Goal: Task Accomplishment & Management: Manage account settings

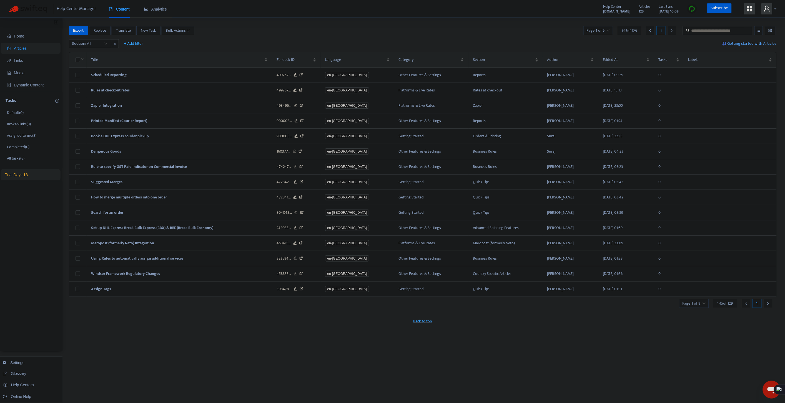
click at [770, 10] on icon "user" at bounding box center [767, 8] width 7 height 7
click at [735, 46] on span "Help Centers" at bounding box center [736, 49] width 21 height 6
click at [642, 51] on link "[DOMAIN_NAME]" at bounding box center [646, 53] width 34 height 6
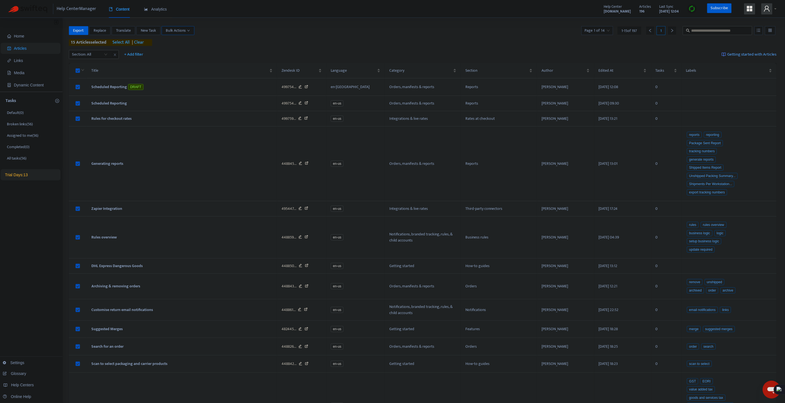
click at [179, 30] on span "Bulk Actions" at bounding box center [178, 31] width 24 height 6
click at [187, 30] on span "Bulk Actions" at bounding box center [178, 31] width 24 height 6
click at [773, 9] on div at bounding box center [769, 8] width 15 height 11
click at [651, 44] on link "[DOMAIN_NAME]" at bounding box center [646, 44] width 34 height 6
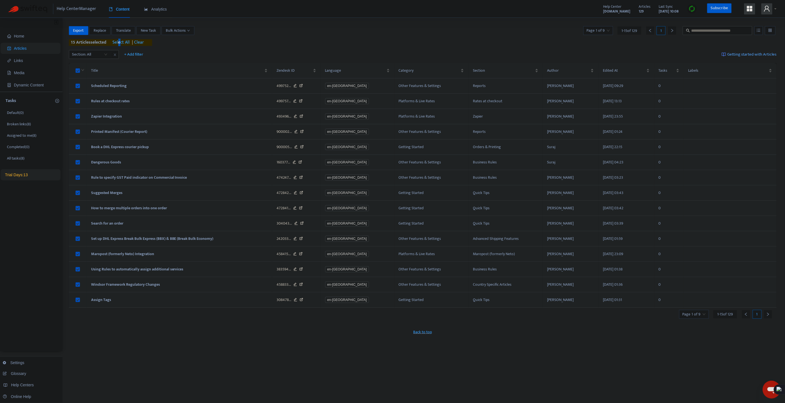
click at [122, 43] on span "select all" at bounding box center [121, 42] width 17 height 7
click at [187, 28] on span "Bulk Actions" at bounding box center [178, 31] width 24 height 6
click at [182, 50] on span "Change Labels" at bounding box center [179, 50] width 24 height 6
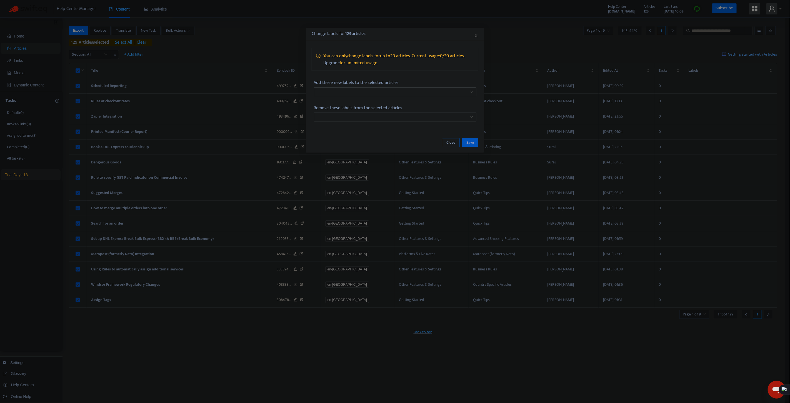
click at [456, 140] on button "Close" at bounding box center [451, 142] width 18 height 9
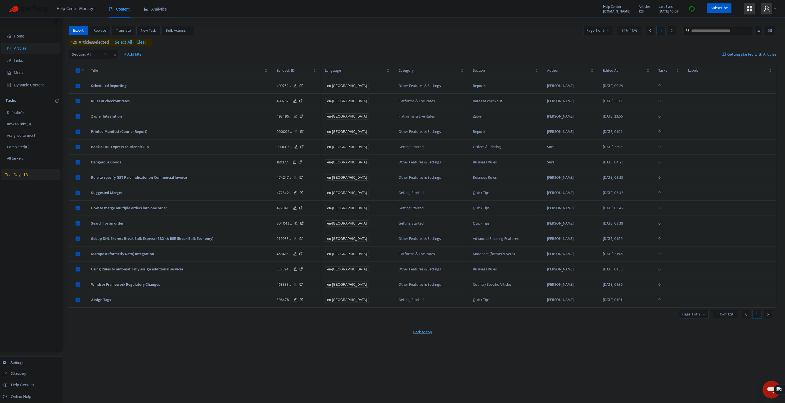
click at [771, 9] on span at bounding box center [767, 8] width 11 height 11
click at [733, 96] on link "Logout" at bounding box center [730, 99] width 18 height 6
